Goal: Information Seeking & Learning: Find specific page/section

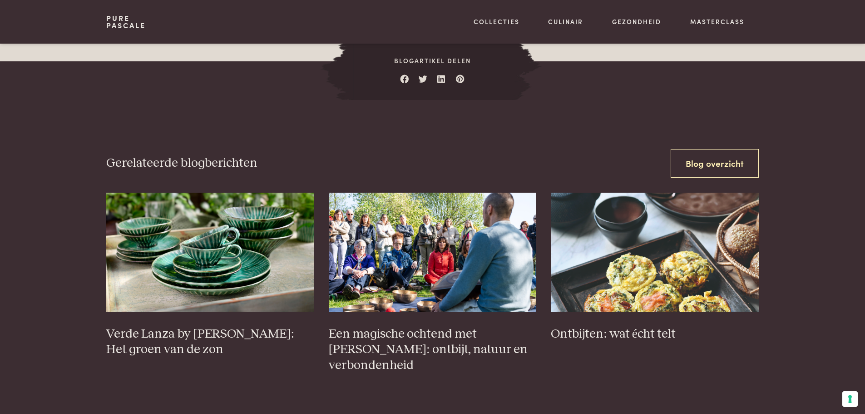
scroll to position [1544, 0]
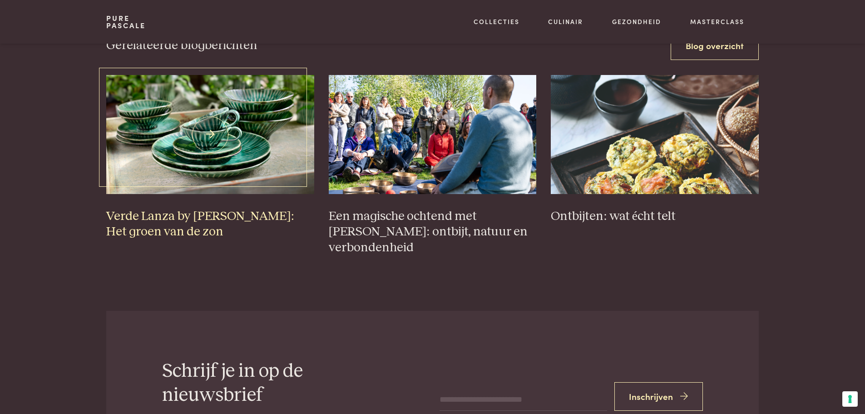
click at [248, 212] on h3 "Verde Lanza by Pascale Naessens: Het groen van de zon" at bounding box center [210, 223] width 208 height 31
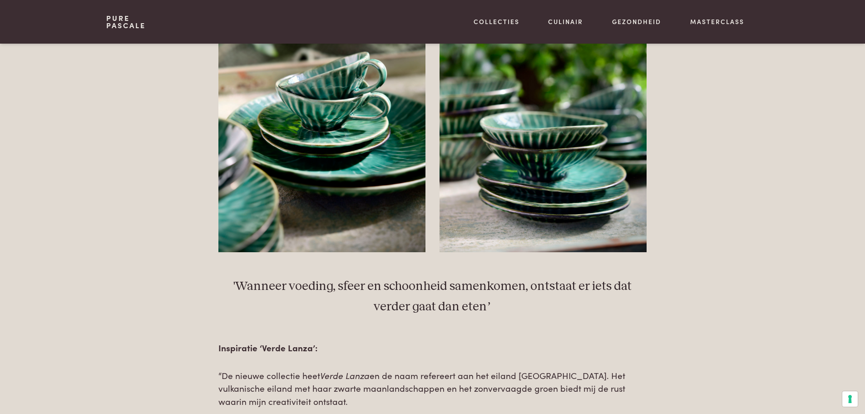
scroll to position [681, 0]
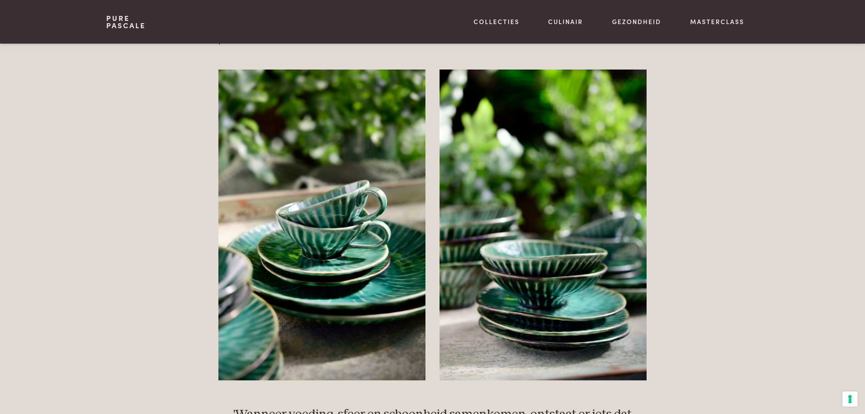
click at [300, 211] on img at bounding box center [321, 224] width 207 height 311
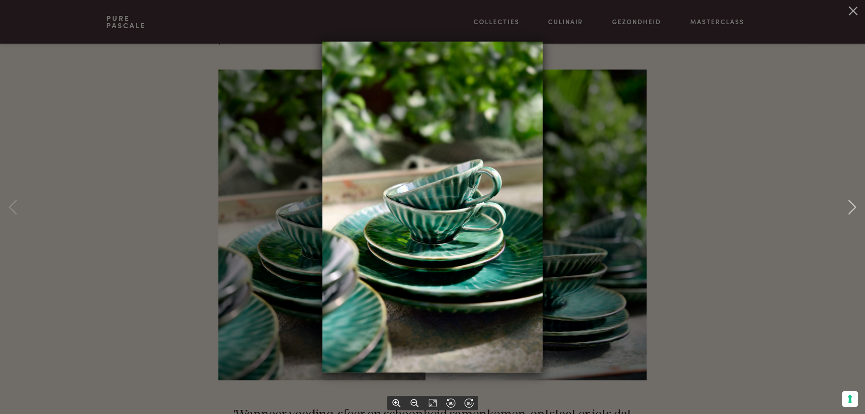
click at [622, 223] on div at bounding box center [432, 207] width 865 height 414
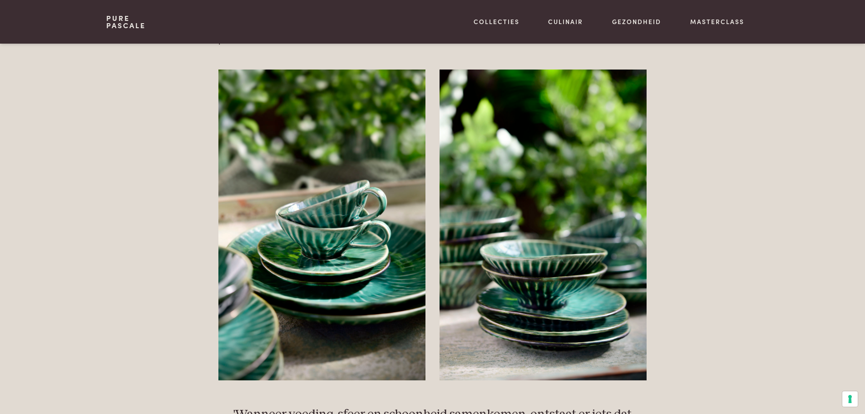
click at [613, 220] on img at bounding box center [543, 224] width 207 height 311
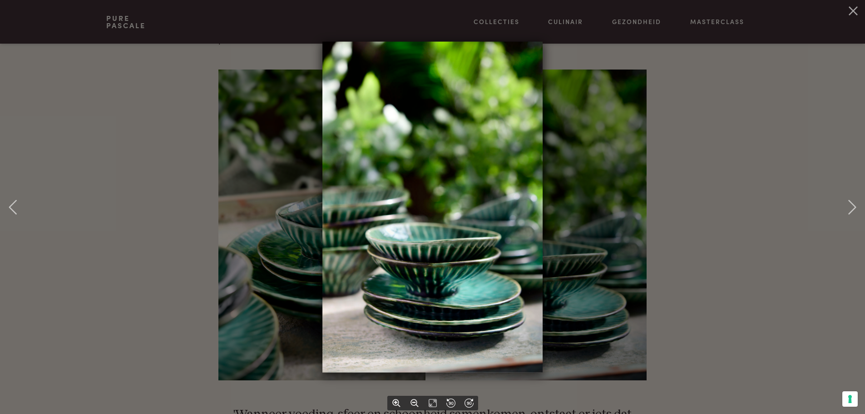
click at [749, 214] on div at bounding box center [432, 207] width 865 height 414
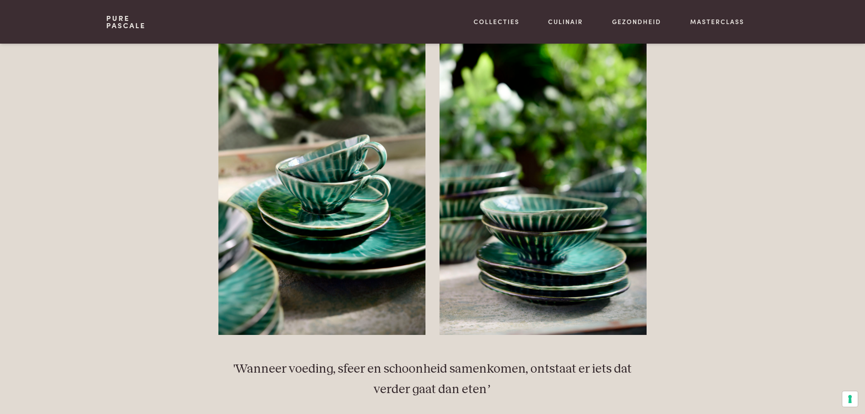
scroll to position [454, 0]
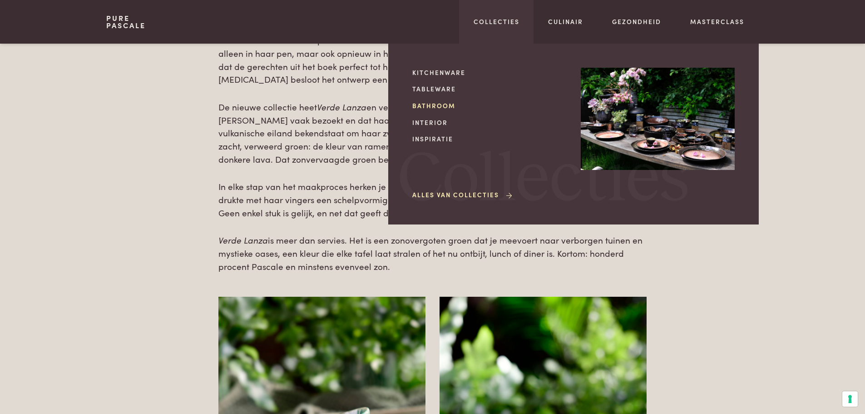
click at [438, 103] on link "Bathroom" at bounding box center [489, 106] width 154 height 10
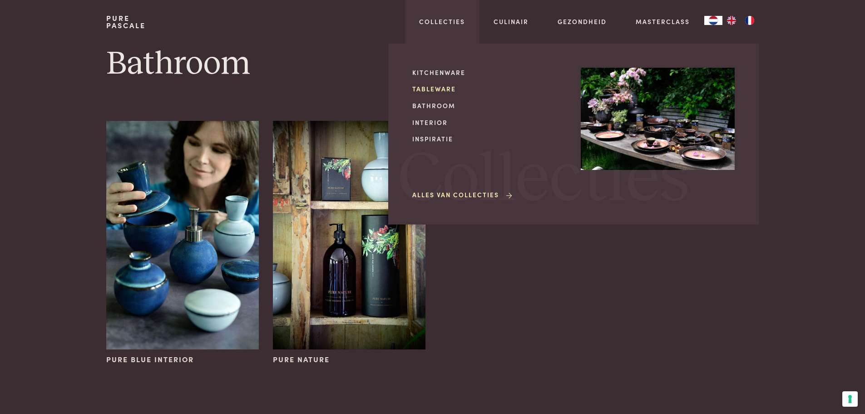
click at [442, 84] on link "Tableware" at bounding box center [489, 89] width 154 height 10
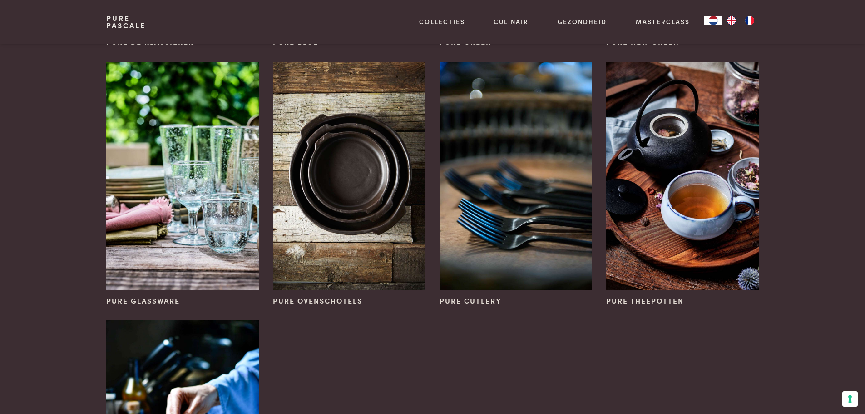
scroll to position [318, 0]
click at [330, 155] on img at bounding box center [349, 175] width 152 height 228
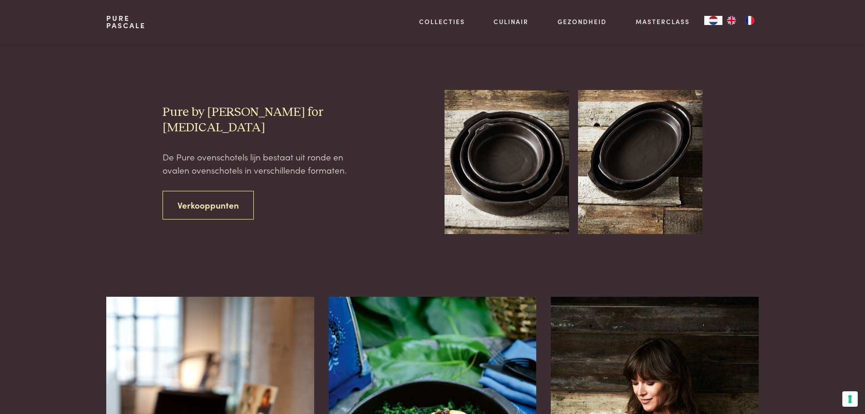
scroll to position [318, 0]
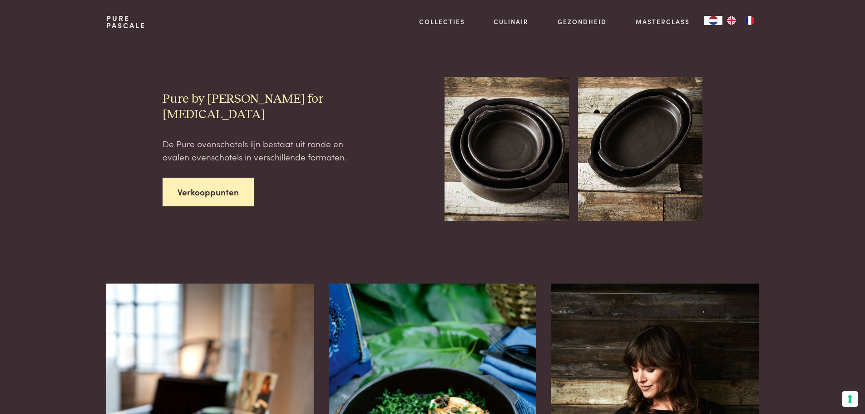
click at [231, 178] on link "Verkooppunten" at bounding box center [208, 192] width 91 height 29
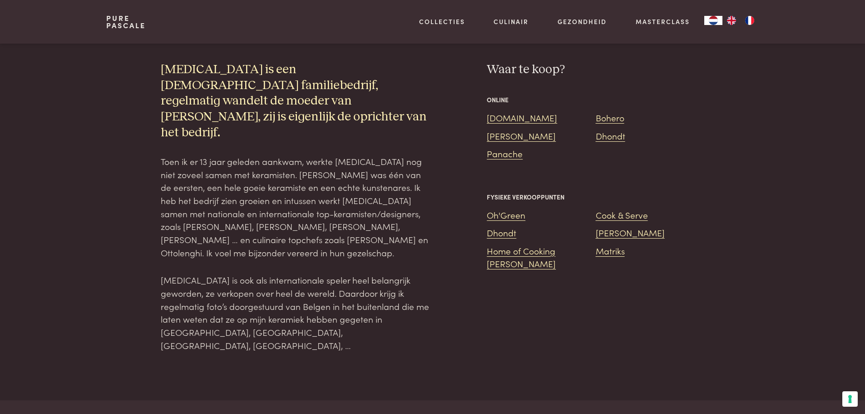
scroll to position [948, 0]
click at [515, 111] on link "[DOMAIN_NAME]" at bounding box center [522, 117] width 70 height 12
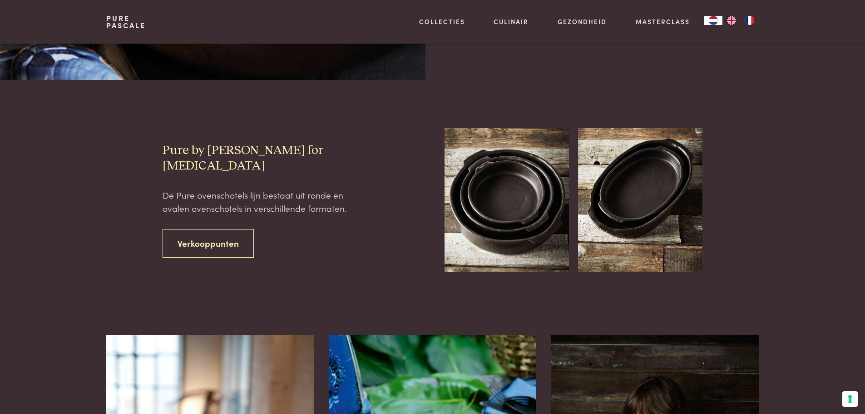
scroll to position [0, 0]
